Goal: Task Accomplishment & Management: Manage account settings

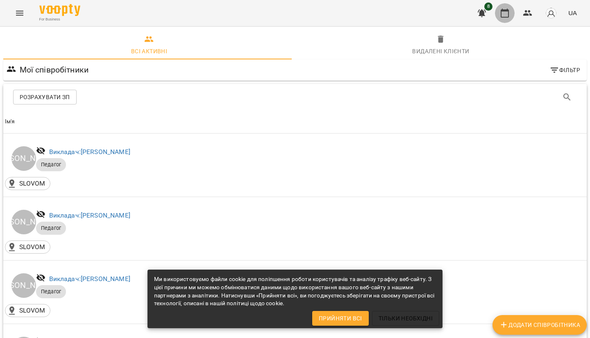
click at [507, 21] on button "button" at bounding box center [505, 13] width 20 height 20
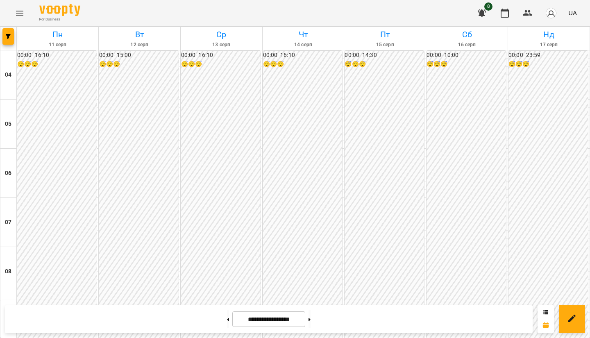
scroll to position [492, 0]
click at [6, 36] on icon "button" at bounding box center [8, 36] width 5 height 5
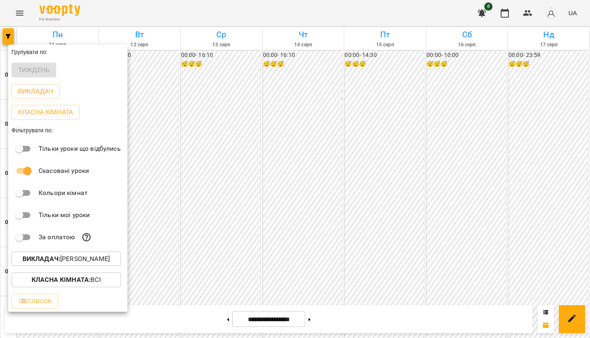
click at [244, 109] on div at bounding box center [295, 169] width 590 height 338
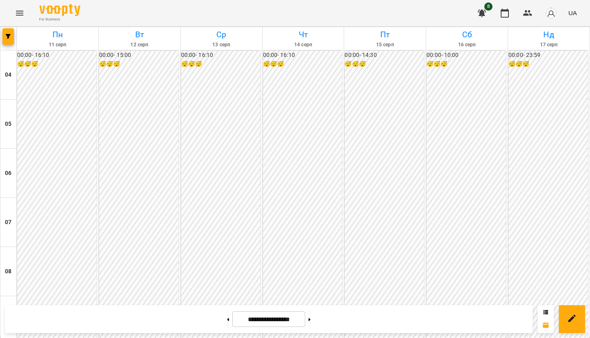
scroll to position [410, 0]
click at [25, 12] on button "Menu" at bounding box center [20, 13] width 20 height 20
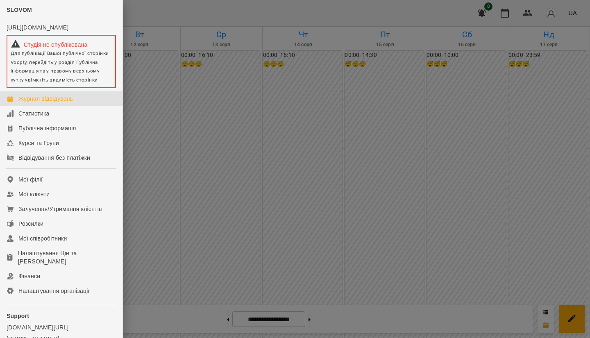
click at [194, 127] on div at bounding box center [295, 169] width 590 height 338
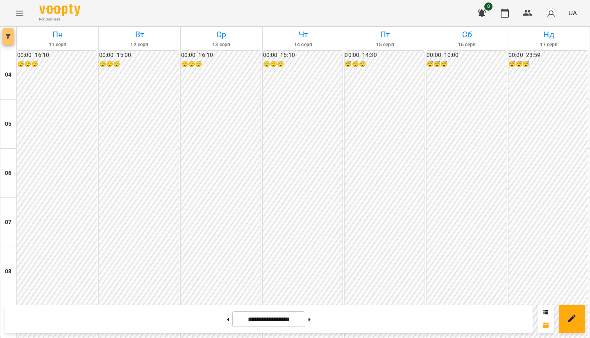
click at [11, 37] on span "button" at bounding box center [7, 36] width 11 height 5
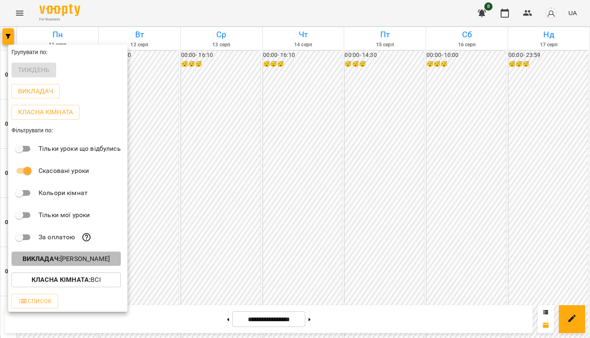
click at [86, 259] on p "Викладач : [PERSON_NAME]" at bounding box center [66, 259] width 87 height 10
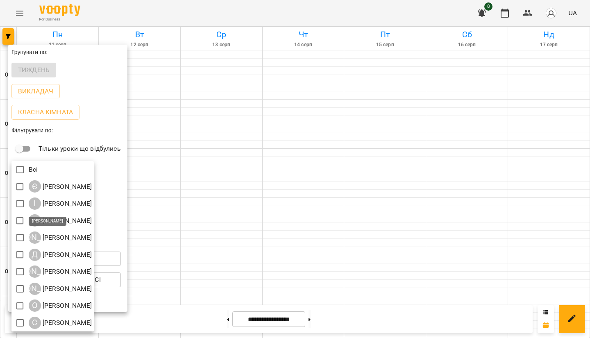
scroll to position [2, 0]
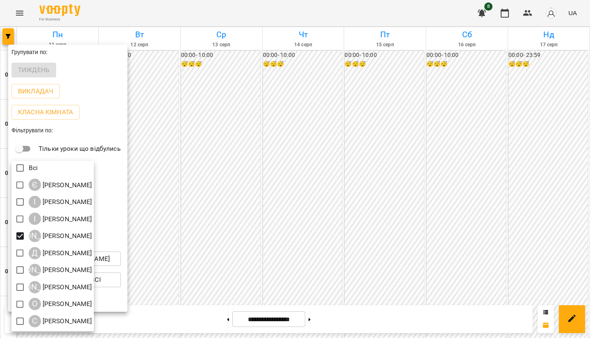
click at [560, 245] on div at bounding box center [295, 169] width 590 height 338
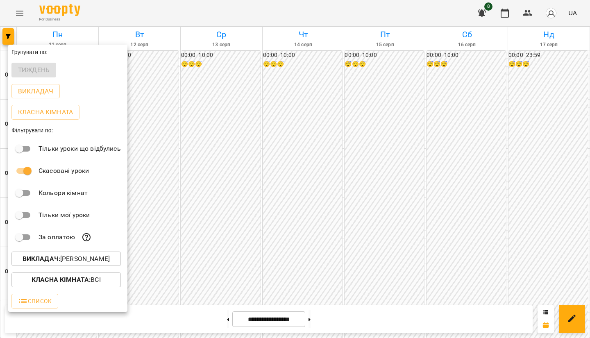
click at [505, 227] on div at bounding box center [295, 169] width 590 height 338
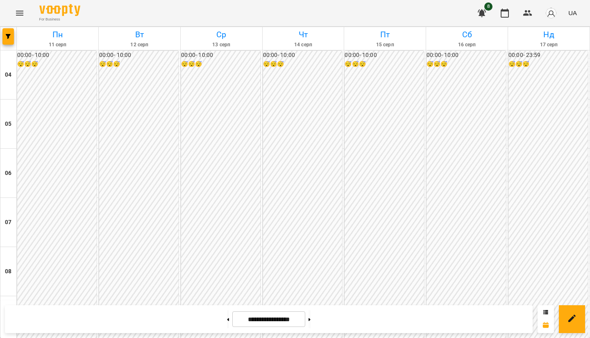
scroll to position [656, 0]
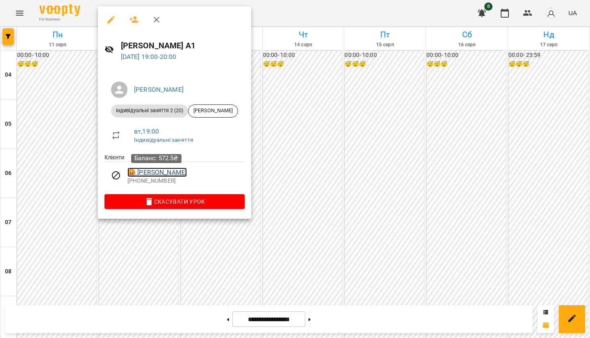
click at [173, 174] on link "😡 [PERSON_NAME]" at bounding box center [156, 173] width 59 height 10
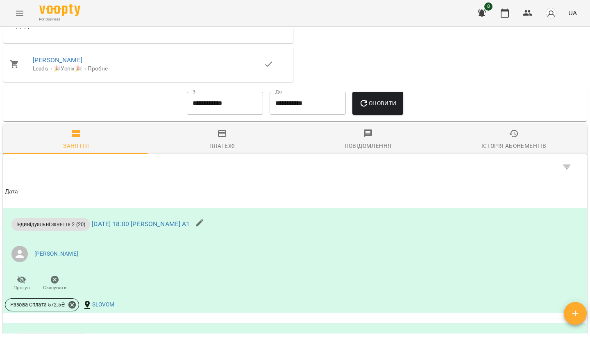
scroll to position [528, 0]
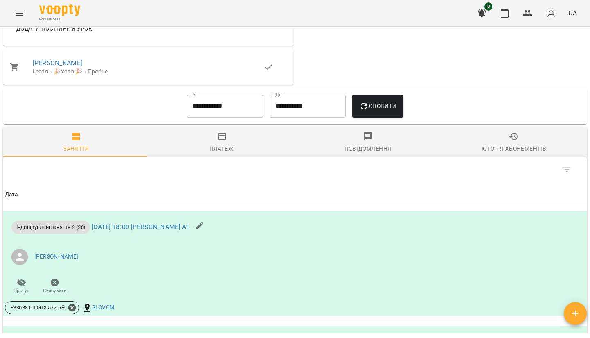
click at [223, 107] on input "**********" at bounding box center [225, 106] width 76 height 23
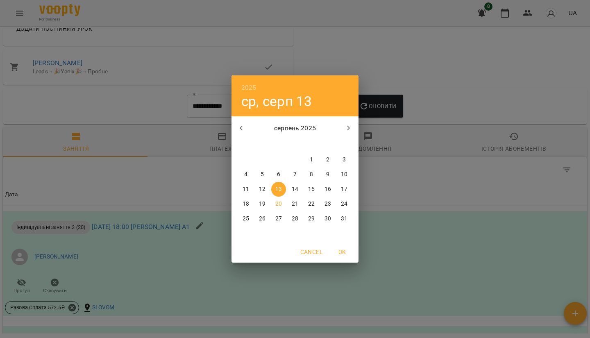
click at [245, 125] on icon "button" at bounding box center [241, 128] width 10 height 10
click at [240, 132] on icon "button" at bounding box center [241, 128] width 10 height 10
click at [246, 136] on div "червень 2025" at bounding box center [295, 128] width 127 height 20
click at [419, 210] on div "2025 ср, серп [DATE] вт ср чт пт сб нд 26 27 28 29 30 31 1 2 3 4 5 6 7 8 9 10 1…" at bounding box center [295, 169] width 590 height 338
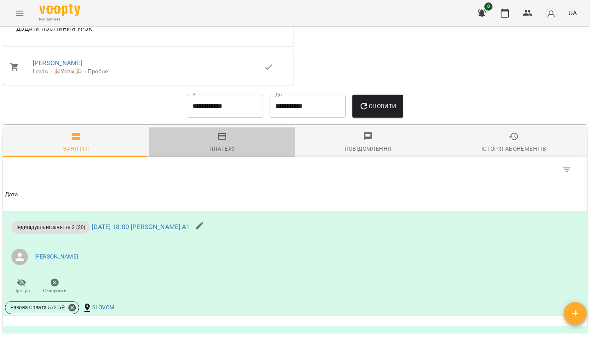
click at [225, 141] on icon "button" at bounding box center [222, 137] width 10 height 10
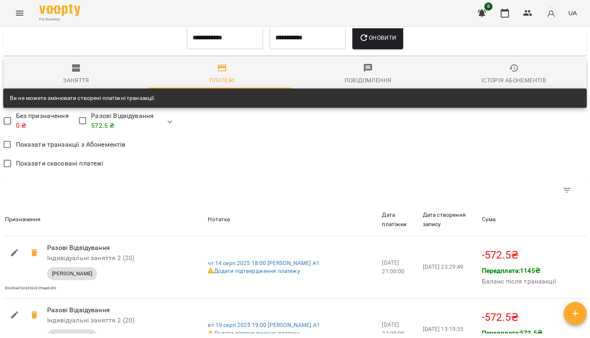
scroll to position [562, 0]
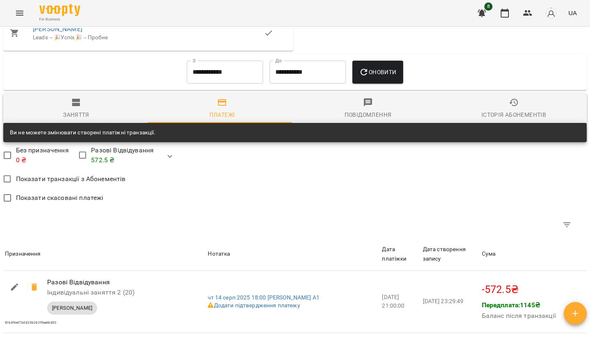
click at [220, 82] on input "**********" at bounding box center [225, 72] width 76 height 23
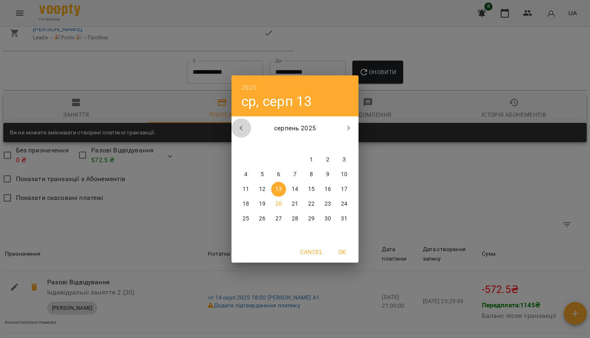
drag, startPoint x: 245, startPoint y: 124, endPoint x: 277, endPoint y: 152, distance: 43.0
click at [245, 124] on icon "button" at bounding box center [241, 128] width 10 height 10
click at [273, 158] on span "2" at bounding box center [278, 160] width 15 height 8
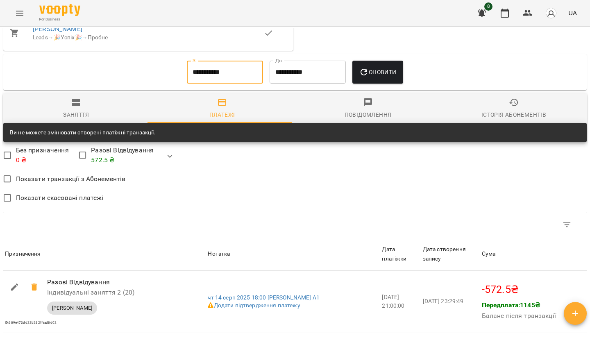
click at [64, 120] on div "Заняття" at bounding box center [76, 115] width 26 height 10
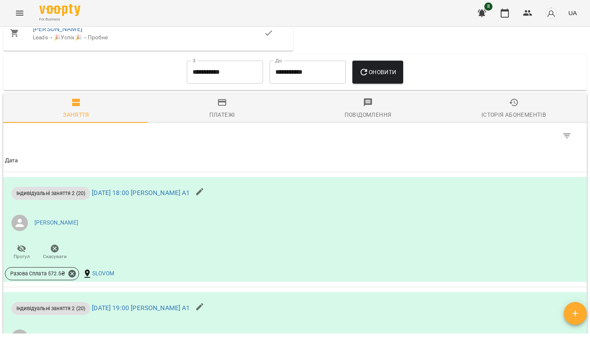
click at [198, 80] on input "**********" at bounding box center [225, 72] width 76 height 23
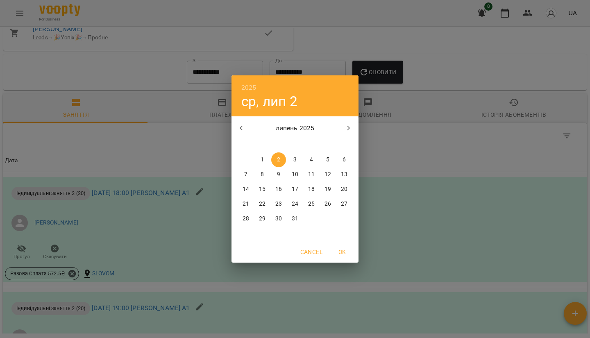
click at [240, 120] on button "button" at bounding box center [242, 128] width 20 height 20
click at [240, 123] on button "button" at bounding box center [242, 128] width 20 height 20
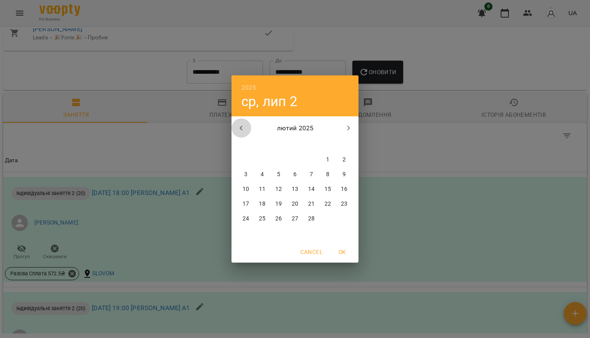
click at [240, 123] on button "button" at bounding box center [242, 128] width 20 height 20
click at [348, 127] on icon "button" at bounding box center [349, 128] width 10 height 10
click at [328, 158] on p "1" at bounding box center [327, 160] width 3 height 8
type input "**********"
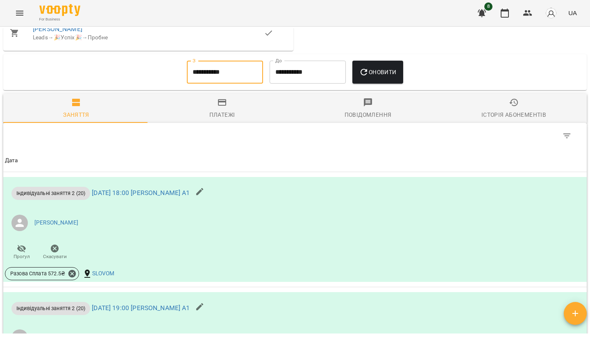
click at [383, 68] on button "Оновити" at bounding box center [377, 72] width 50 height 23
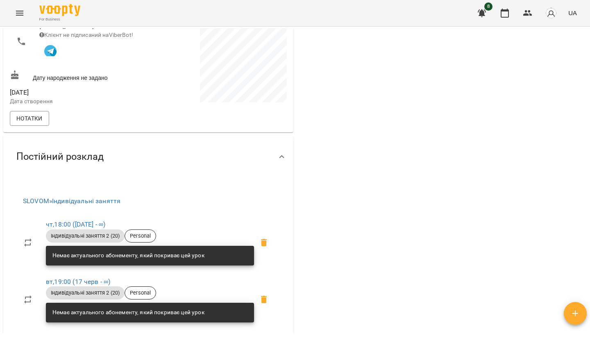
scroll to position [410, 0]
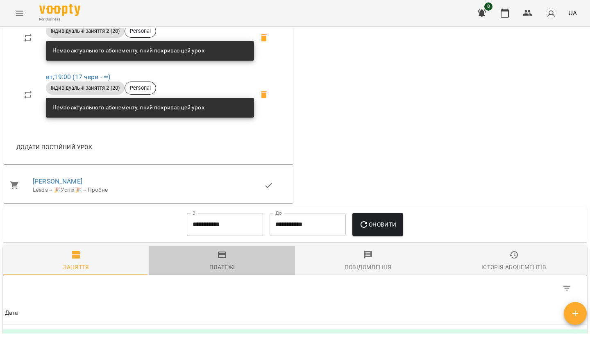
click at [230, 266] on div "Платежі" at bounding box center [222, 267] width 26 height 10
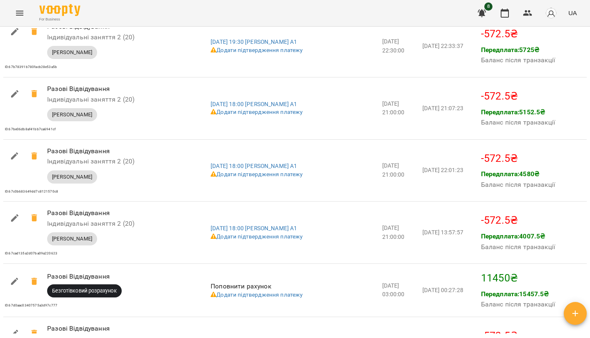
scroll to position [1314, 0]
